Goal: Information Seeking & Learning: Learn about a topic

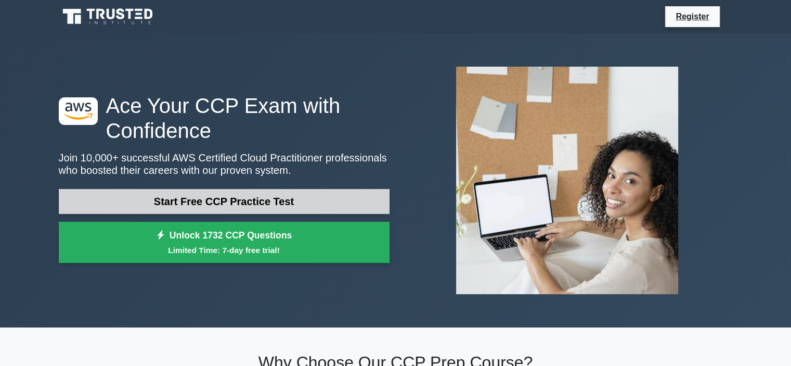
click at [225, 203] on link "Start Free CCP Practice Test" at bounding box center [224, 201] width 331 height 25
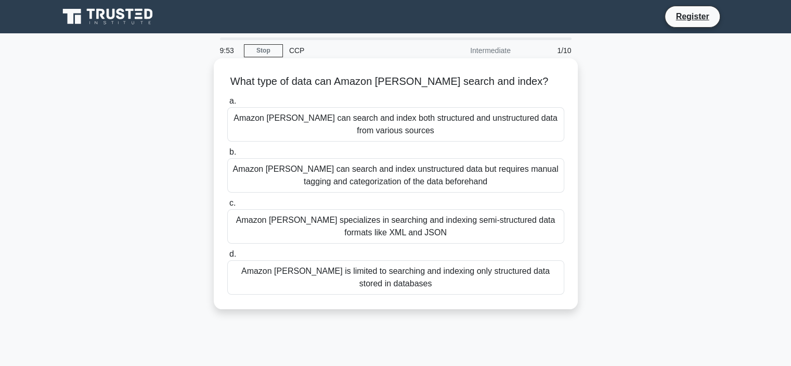
click at [392, 124] on div "Amazon [PERSON_NAME] can search and index both structured and unstructured data…" at bounding box center [395, 124] width 337 height 34
click at [447, 130] on div "Amazon [PERSON_NAME] can search and index both structured and unstructured data…" at bounding box center [395, 124] width 337 height 34
click at [227, 105] on input "a. Amazon [PERSON_NAME] can search and index both structured and unstructured d…" at bounding box center [227, 101] width 0 height 7
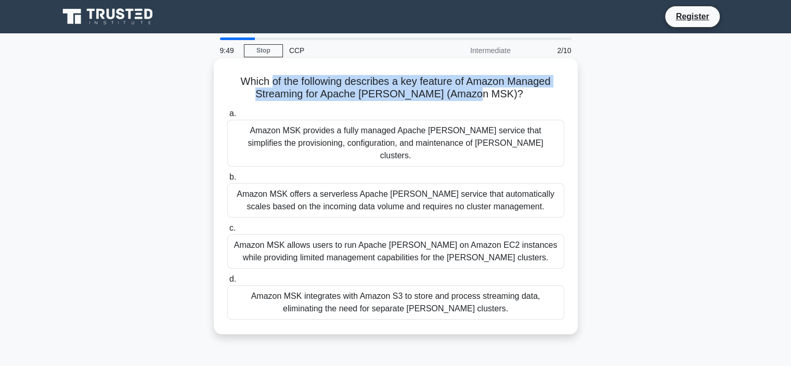
drag, startPoint x: 288, startPoint y: 85, endPoint x: 500, endPoint y: 99, distance: 212.6
click at [500, 99] on h5 "Which of the following describes a key feature of Amazon Managed Streaming for …" at bounding box center [395, 88] width 339 height 26
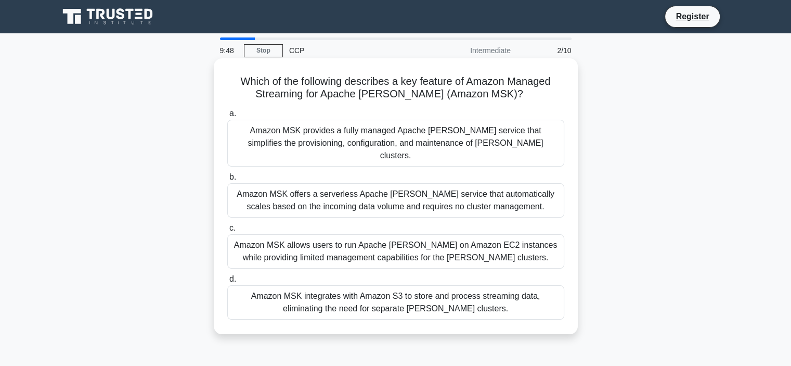
click at [554, 108] on label "a. Amazon MSK provides a fully managed Apache [PERSON_NAME] service that simpli…" at bounding box center [395, 136] width 337 height 59
click at [227, 110] on input "a. Amazon MSK provides a fully managed Apache [PERSON_NAME] service that simpli…" at bounding box center [227, 113] width 0 height 7
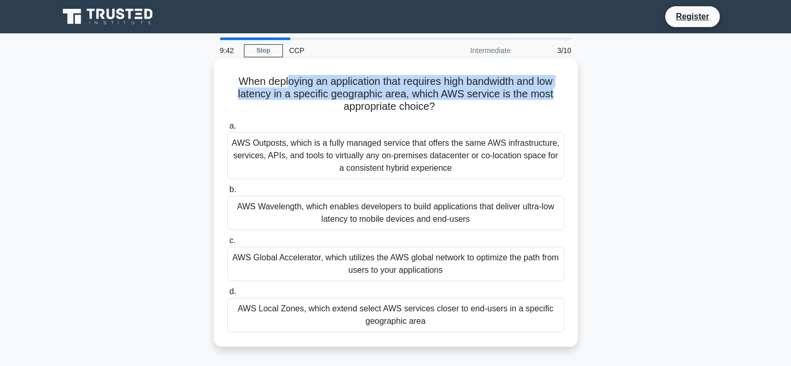
drag, startPoint x: 285, startPoint y: 86, endPoint x: 560, endPoint y: 90, distance: 275.1
click at [560, 90] on h5 "When deploying an application that requires high bandwidth and low latency in a…" at bounding box center [395, 94] width 339 height 38
click at [325, 89] on h5 "When deploying an application that requires high bandwidth and low latency in a…" at bounding box center [395, 94] width 339 height 38
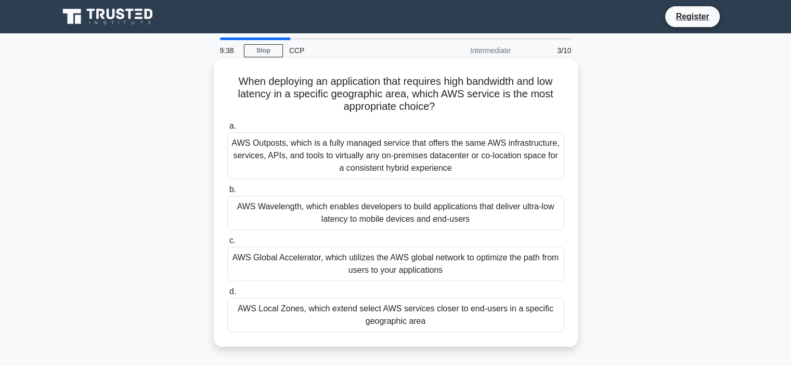
click at [406, 142] on div "AWS Outposts, which is a fully managed service that offers the same AWS infrast…" at bounding box center [395, 155] width 337 height 47
click at [227, 129] on input "a. AWS Outposts, which is a fully managed service that offers the same AWS infr…" at bounding box center [227, 126] width 0 height 7
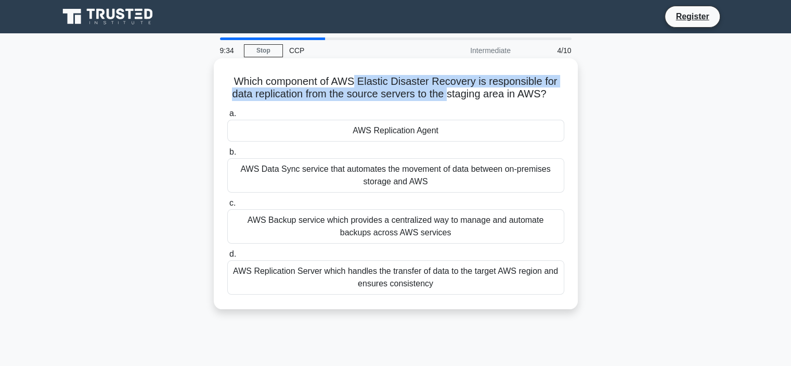
drag, startPoint x: 356, startPoint y: 80, endPoint x: 462, endPoint y: 97, distance: 107.5
click at [456, 96] on h5 "Which component of AWS Elastic Disaster Recovery is responsible for data replic…" at bounding box center [395, 88] width 339 height 26
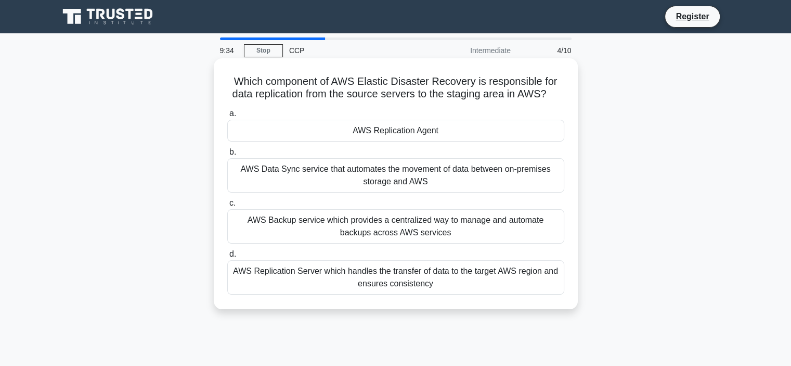
click at [555, 110] on label "a. AWS Replication Agent" at bounding box center [395, 124] width 337 height 34
click at [227, 110] on input "a. AWS Replication Agent" at bounding box center [227, 113] width 0 height 7
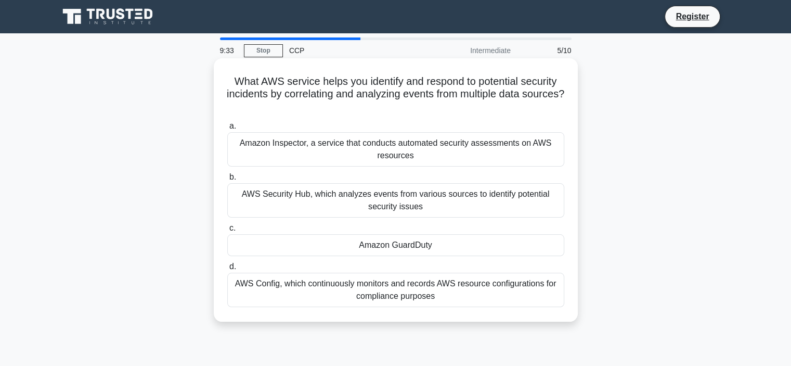
click at [549, 112] on h5 "What AWS service helps you identify and respond to potential security incidents…" at bounding box center [395, 94] width 339 height 38
click at [549, 113] on h5 "What AWS service helps you identify and respond to potential security incidents…" at bounding box center [395, 94] width 339 height 38
click at [415, 123] on label "a. Amazon Inspector, a service that conducts automated security assessments on …" at bounding box center [395, 143] width 337 height 47
click at [227, 123] on input "a. Amazon Inspector, a service that conducts automated security assessments on …" at bounding box center [227, 126] width 0 height 7
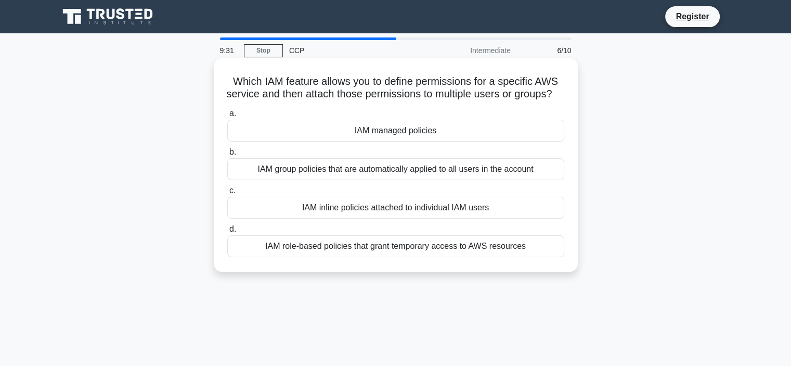
click at [375, 101] on h5 "Which IAM feature allows you to define permissions for a specific AWS service a…" at bounding box center [395, 88] width 339 height 26
click at [335, 101] on h5 "Which IAM feature allows you to define permissions for a specific AWS service a…" at bounding box center [395, 88] width 339 height 26
click at [436, 99] on h5 "Which IAM feature allows you to define permissions for a specific AWS service a…" at bounding box center [395, 88] width 339 height 26
click at [263, 80] on h5 "Which IAM feature allows you to define permissions for a specific AWS service a…" at bounding box center [395, 88] width 339 height 26
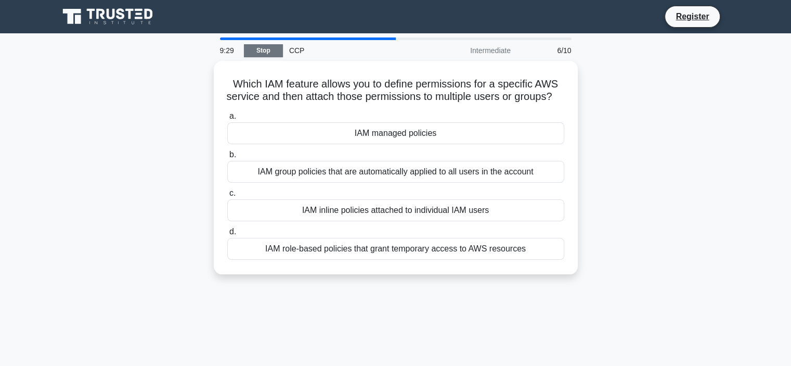
click at [258, 56] on link "Stop" at bounding box center [263, 50] width 39 height 13
